Goal: Information Seeking & Learning: Learn about a topic

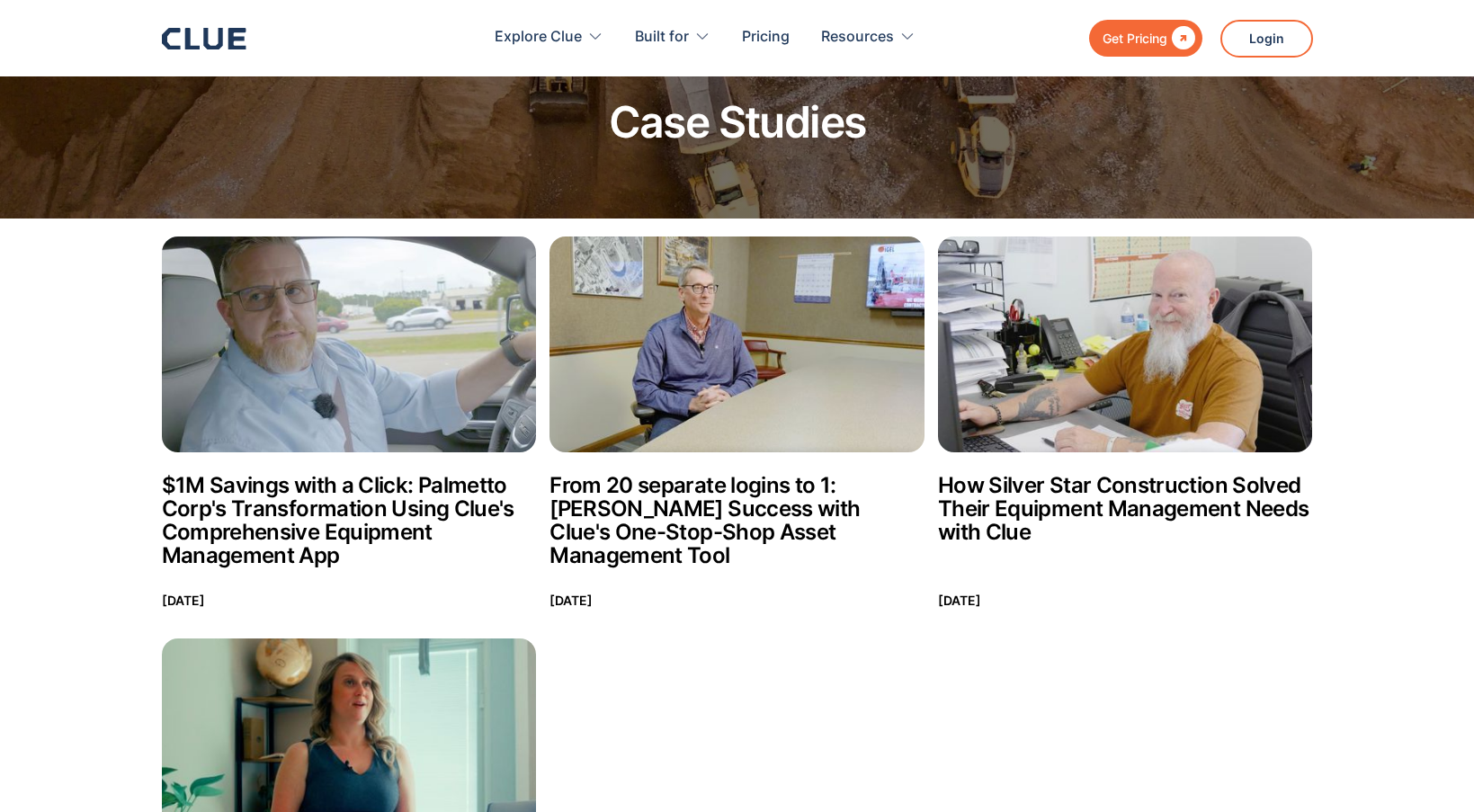
scroll to position [52, 0]
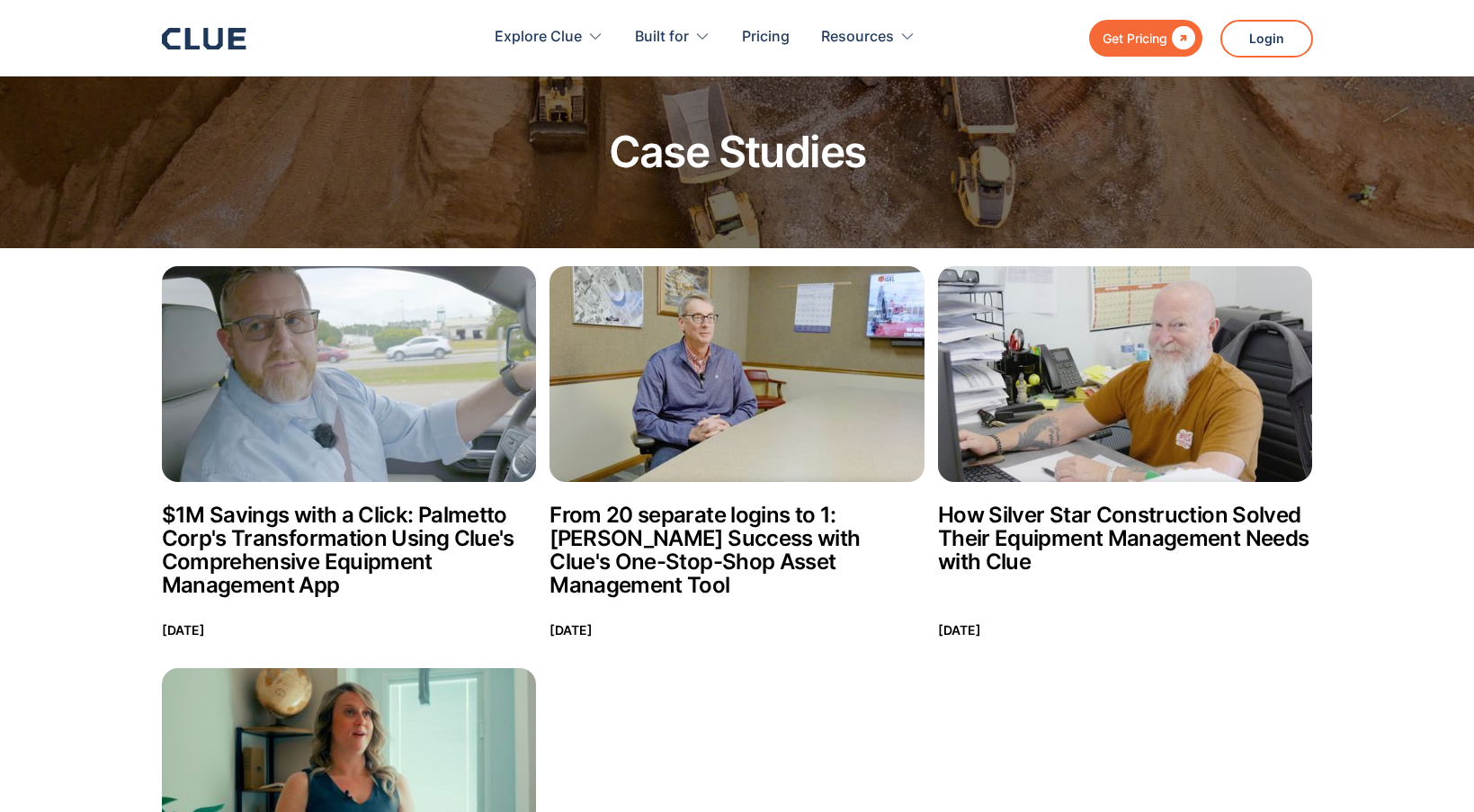
click at [351, 339] on img at bounding box center [349, 374] width 375 height 215
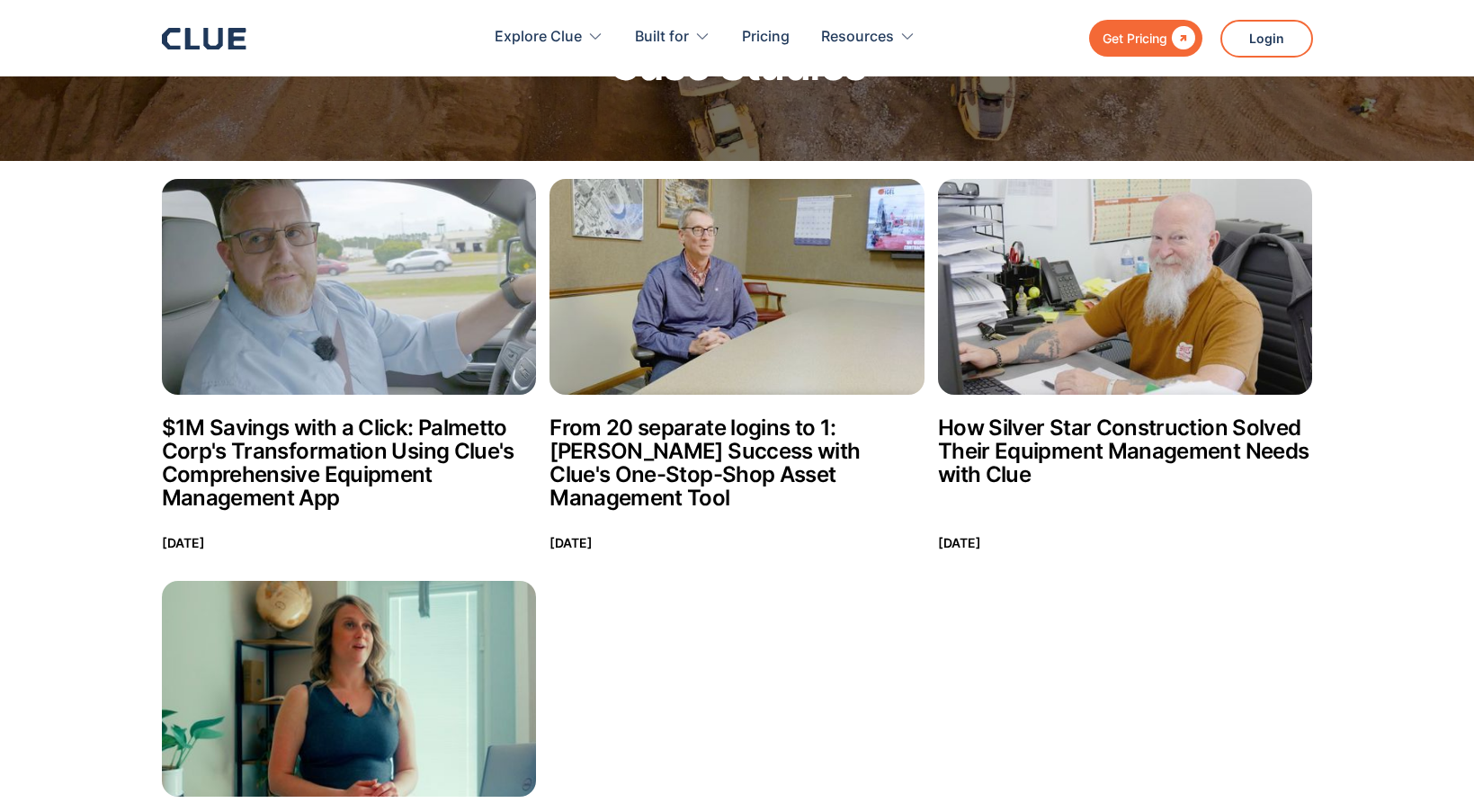
scroll to position [154, 0]
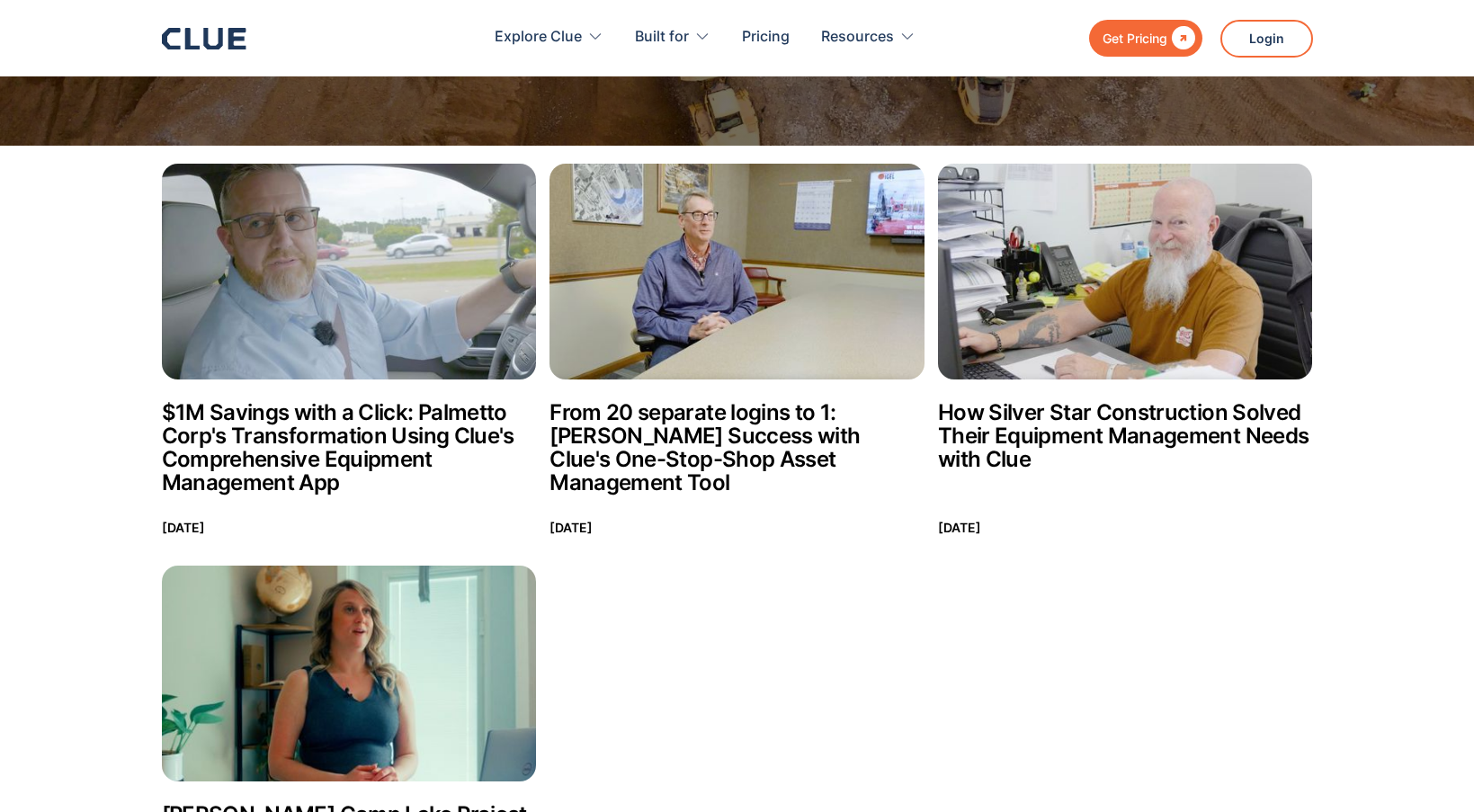
click at [732, 254] on img at bounding box center [737, 272] width 375 height 215
